Goal: Find contact information: Find contact information

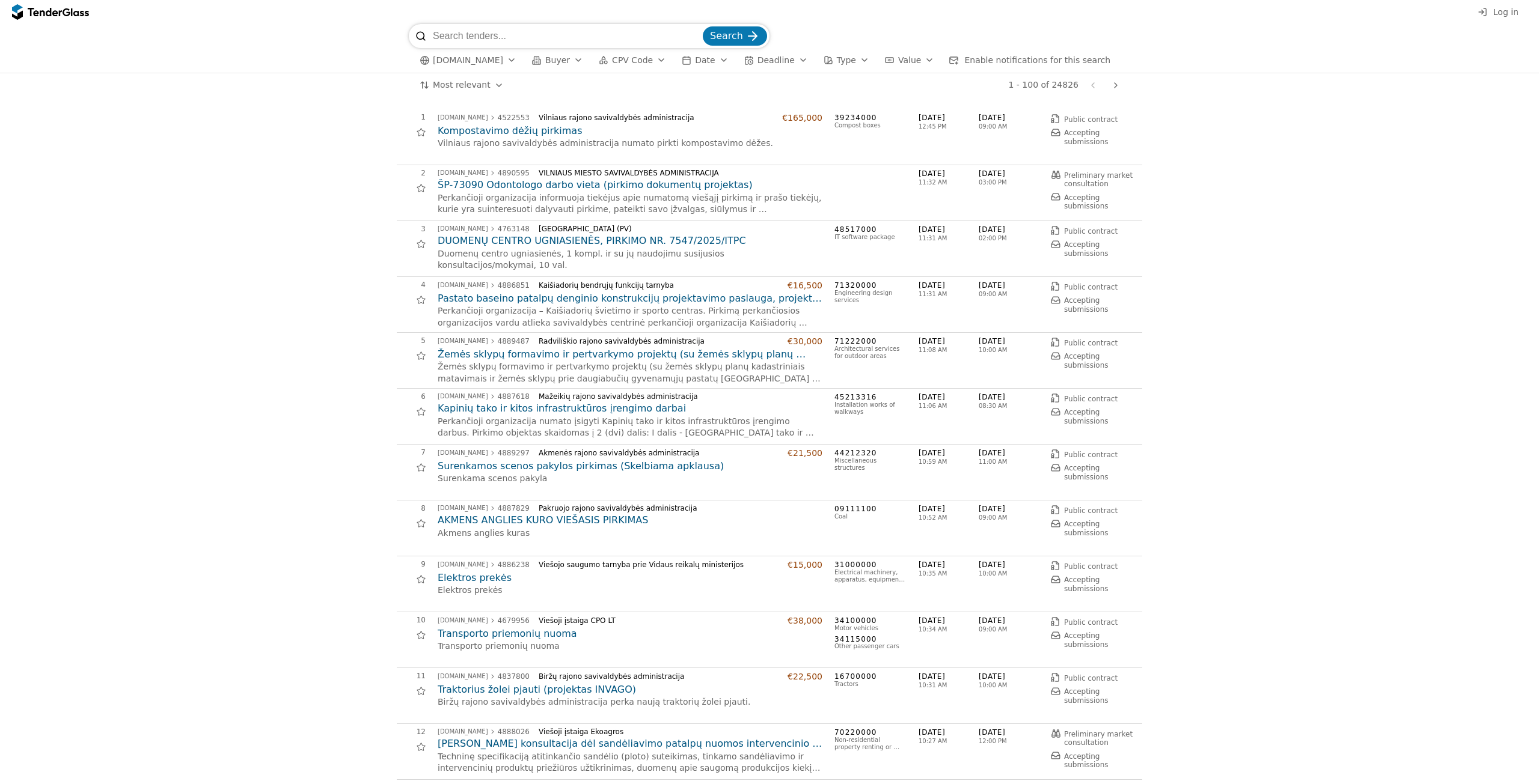
click at [617, 61] on span "CPV Code" at bounding box center [632, 60] width 41 height 10
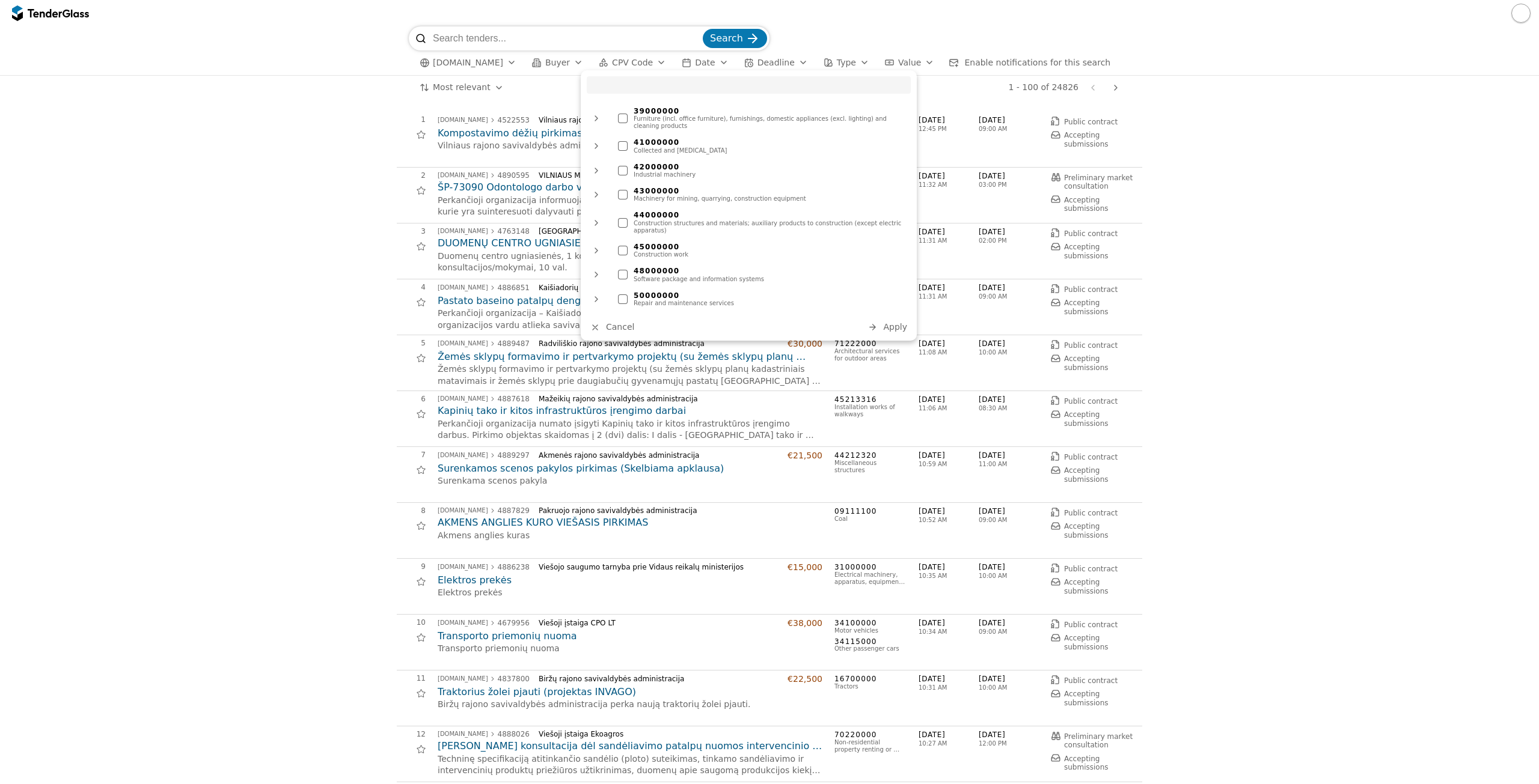
scroll to position [361, 0]
click at [621, 143] on div at bounding box center [623, 148] width 10 height 10
click at [892, 326] on span "Apply" at bounding box center [895, 327] width 24 height 10
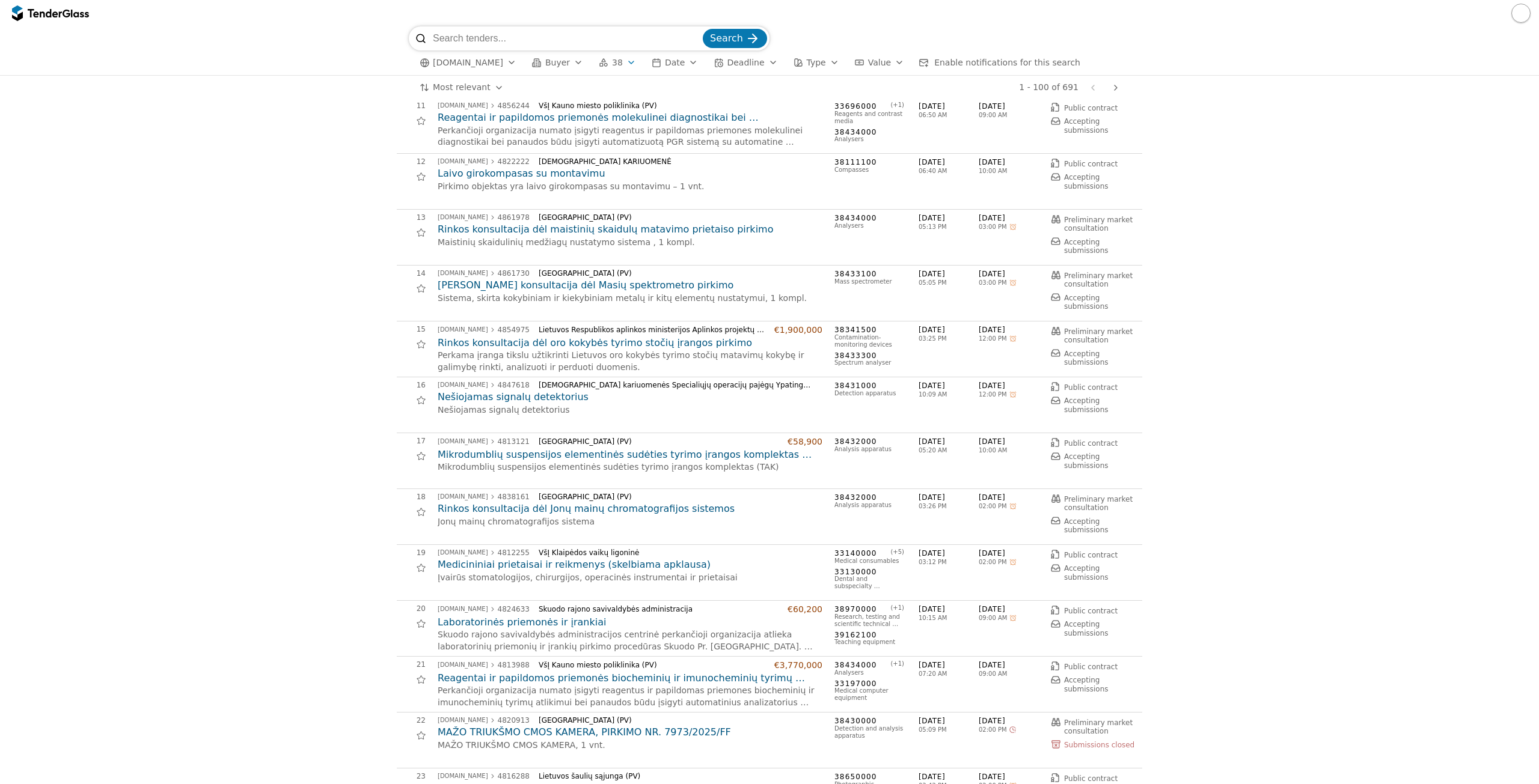
scroll to position [1690, 0]
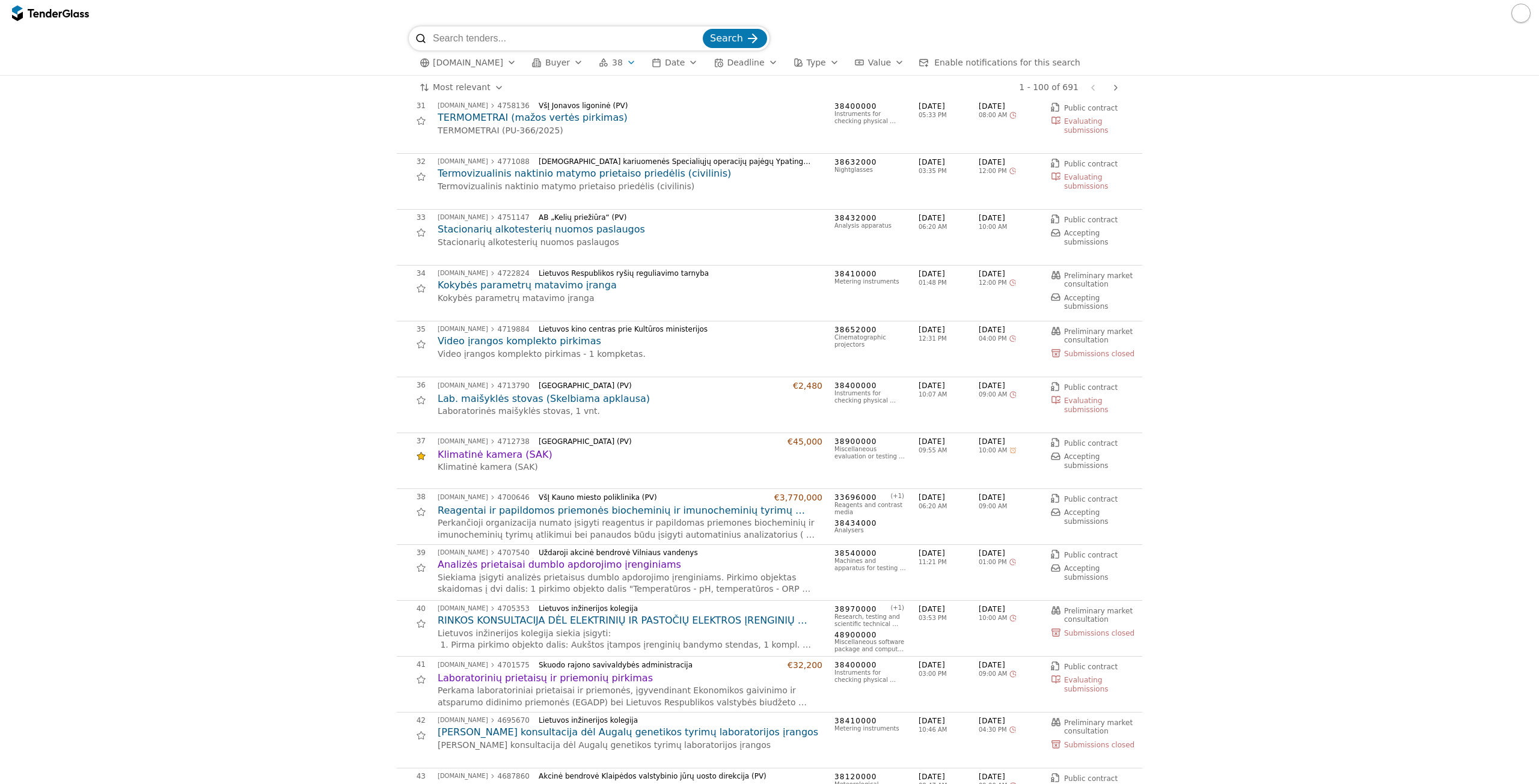
click at [501, 455] on h2 "Klimatinė kamera (SAK)" at bounding box center [630, 455] width 385 height 13
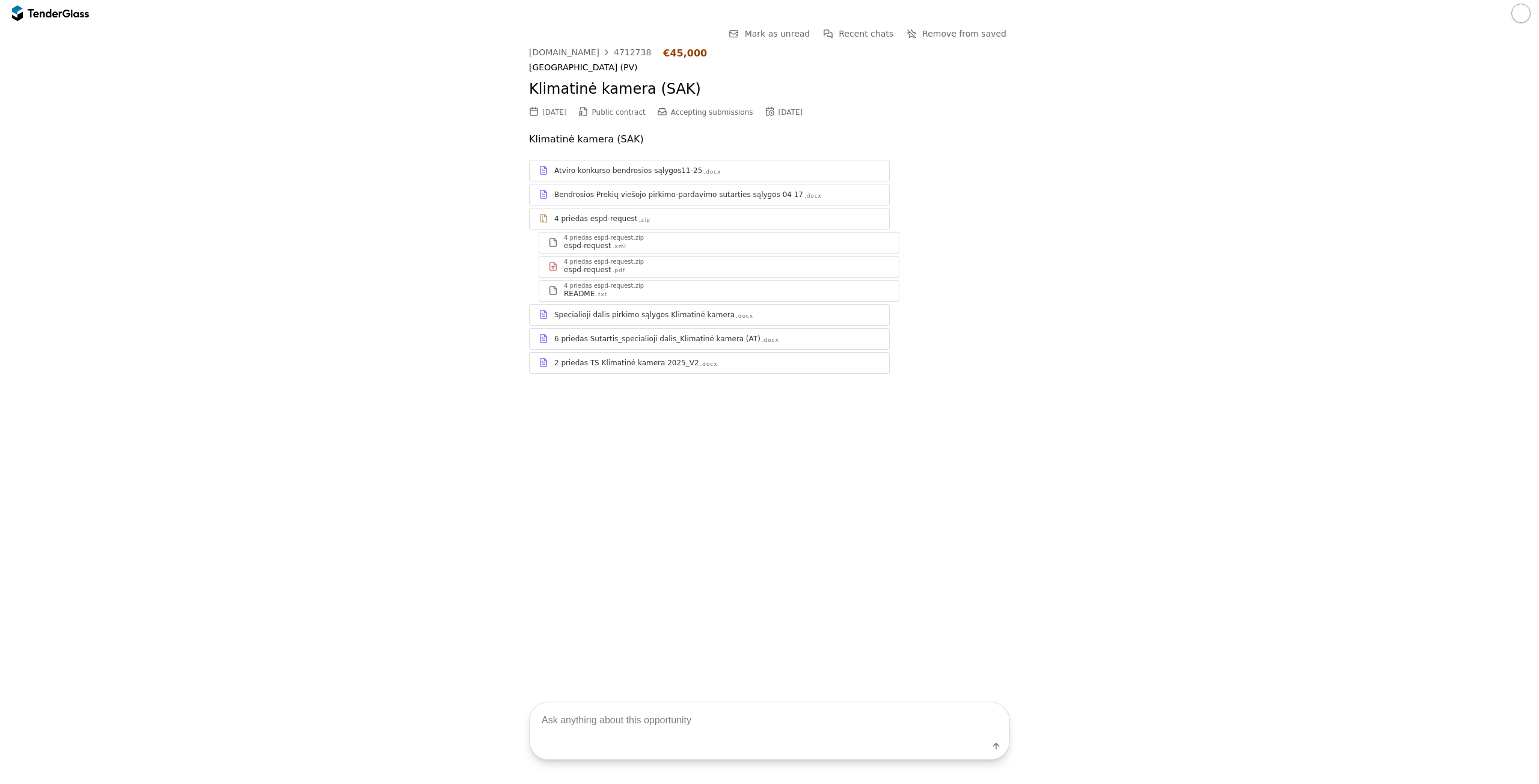
click at [627, 54] on div "4712738" at bounding box center [632, 53] width 37 height 9
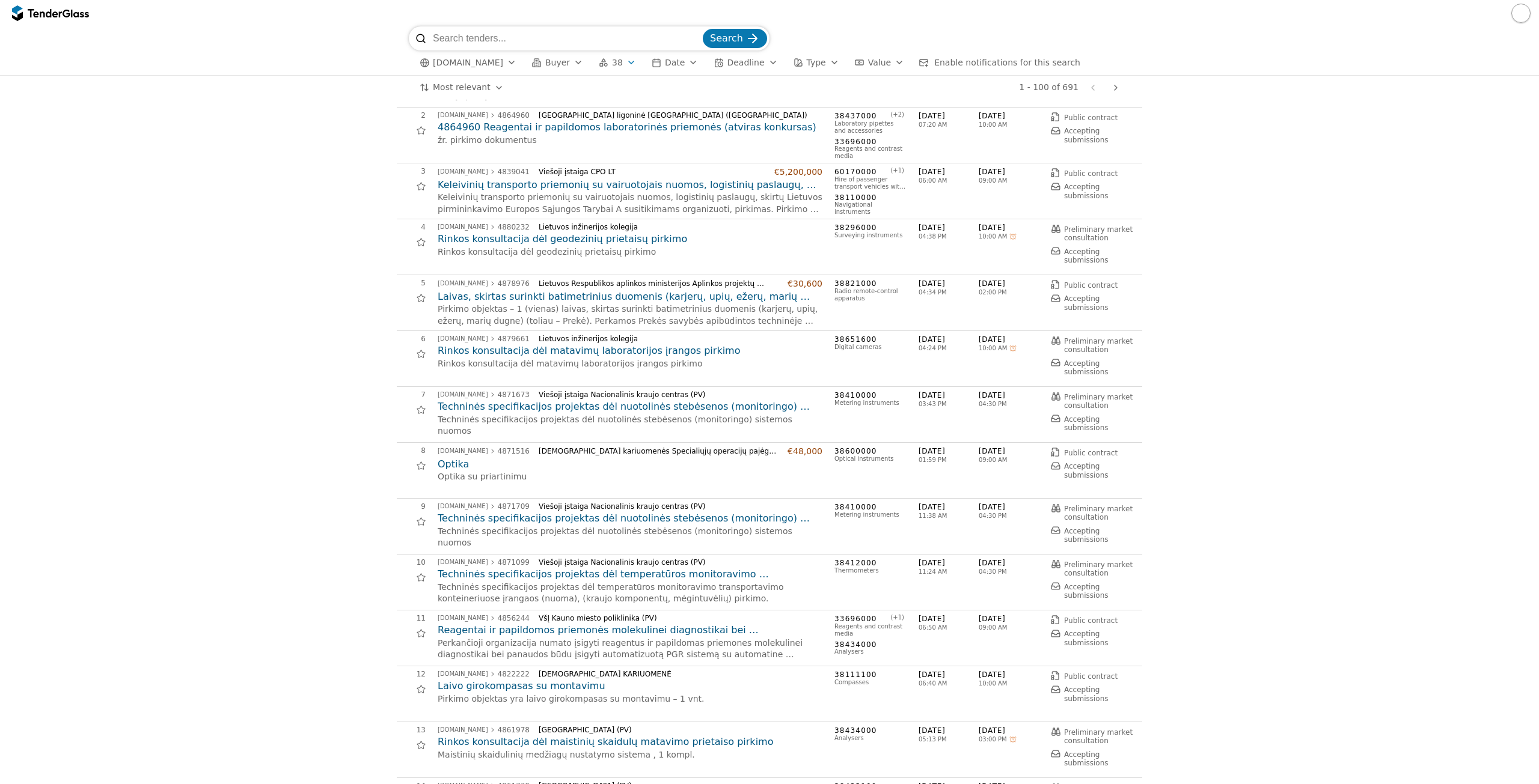
click at [663, 353] on h2 "Rinkos konsultacija dėl matavimų laboratorijos įrangos pirkimo" at bounding box center [630, 350] width 385 height 13
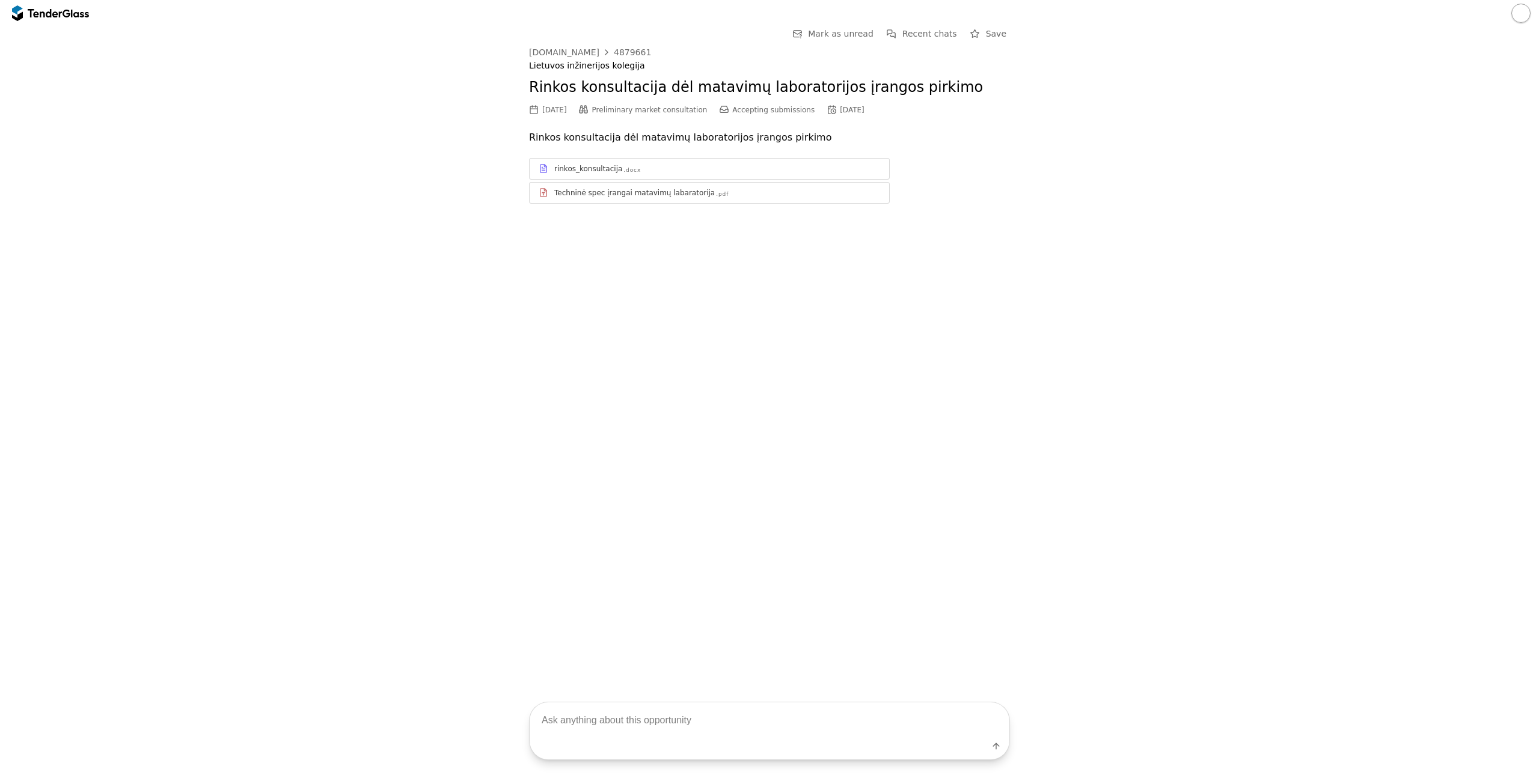
click at [610, 190] on div "Techninė spec įrangai matavimų labaratorija" at bounding box center [635, 193] width 161 height 10
